Goal: Task Accomplishment & Management: Complete application form

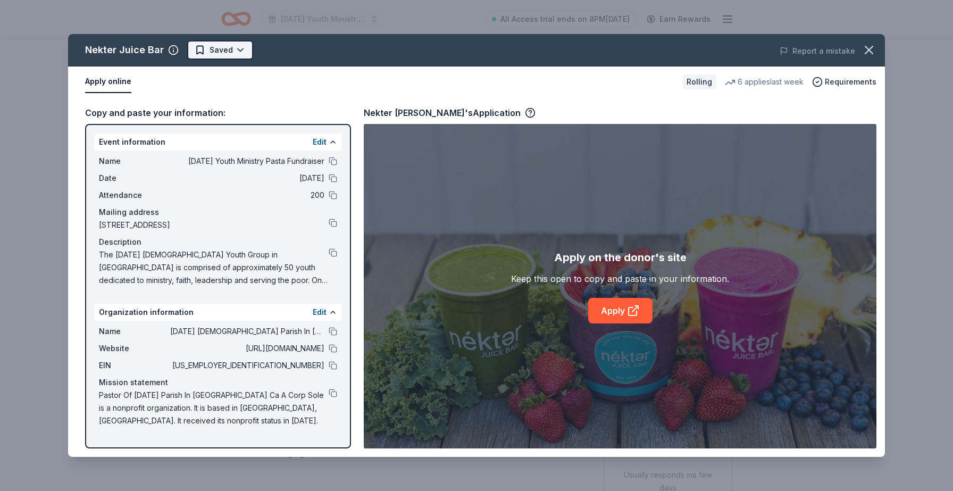
scroll to position [321, 0]
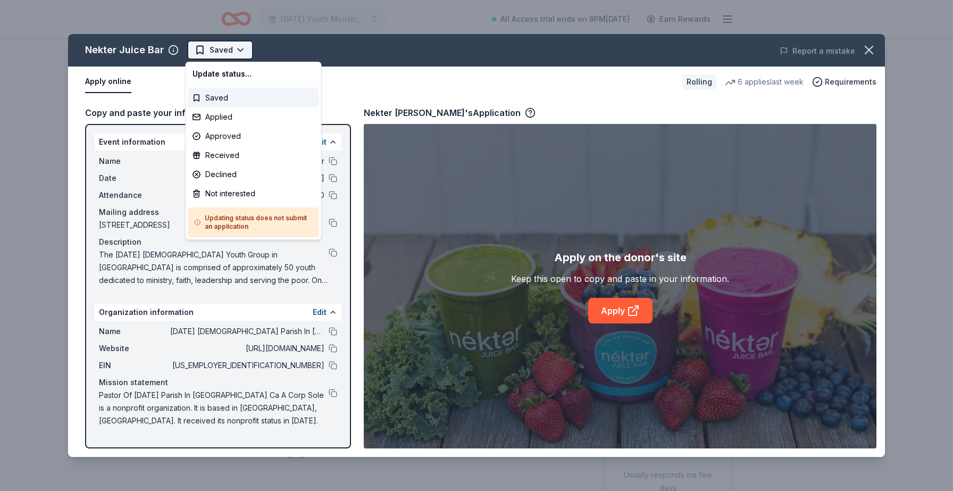
click at [242, 45] on html "[DATE] Youth Ministry Pasta Fundraiser All Access trial ends on 8PM[DATE] Earn …" at bounding box center [476, 245] width 953 height 491
click at [246, 114] on div "Applied" at bounding box center [253, 116] width 131 height 19
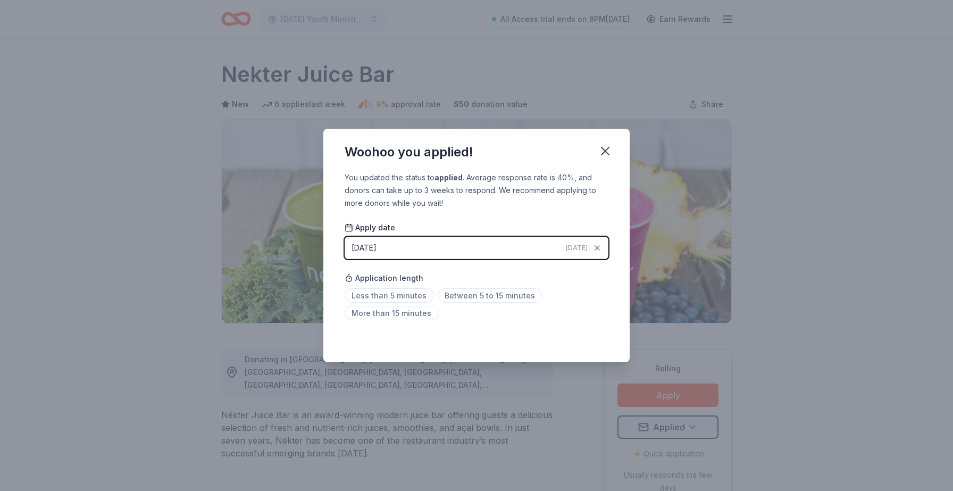
click at [492, 287] on div "Application length Less than 5 minutes Between 5 to 15 minutes More than 15 min…" at bounding box center [477, 296] width 264 height 56
click at [492, 295] on span "Between 5 to 15 minutes" at bounding box center [490, 295] width 104 height 14
click at [608, 147] on icon "button" at bounding box center [605, 151] width 15 height 15
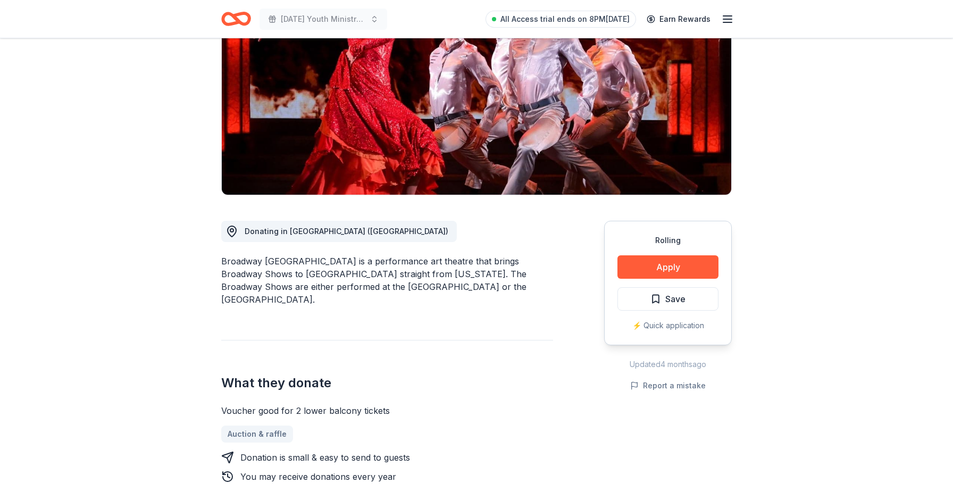
scroll to position [129, 0]
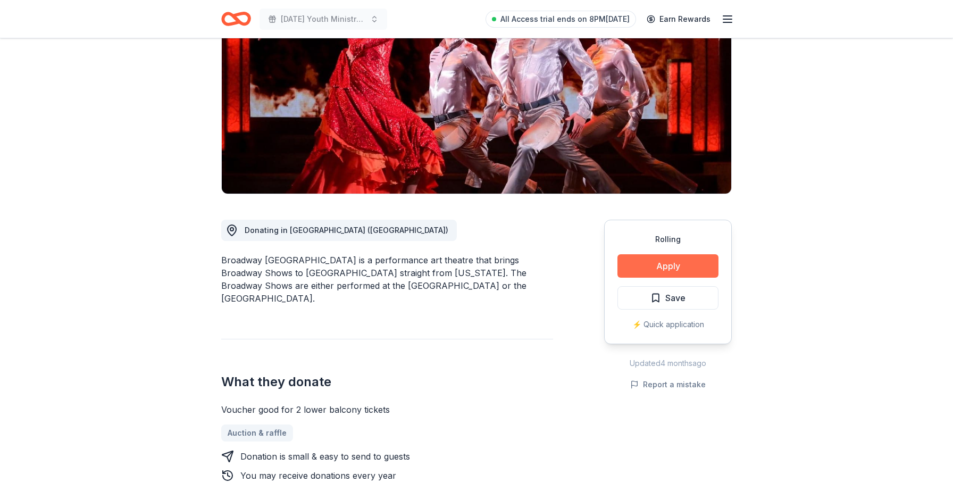
click at [691, 263] on button "Apply" at bounding box center [668, 265] width 101 height 23
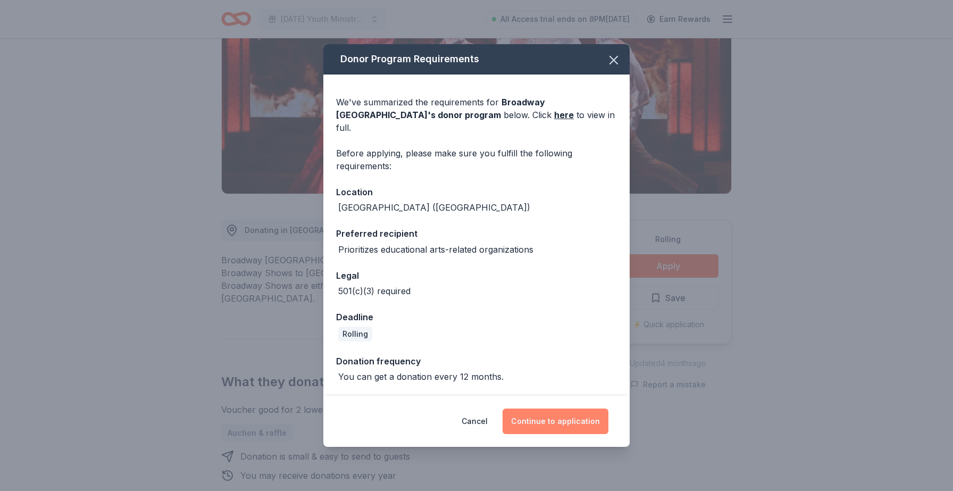
click at [580, 412] on button "Continue to application" at bounding box center [556, 422] width 106 height 26
